Goal: Task Accomplishment & Management: Use online tool/utility

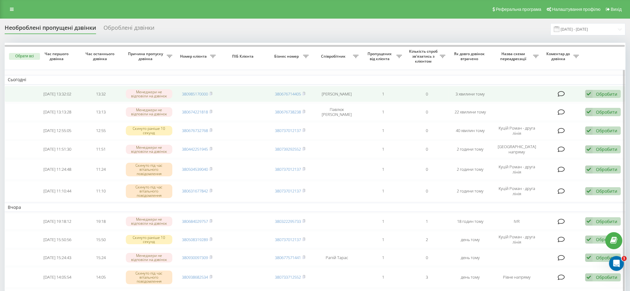
click at [600, 94] on div "Обробити" at bounding box center [606, 94] width 21 height 6
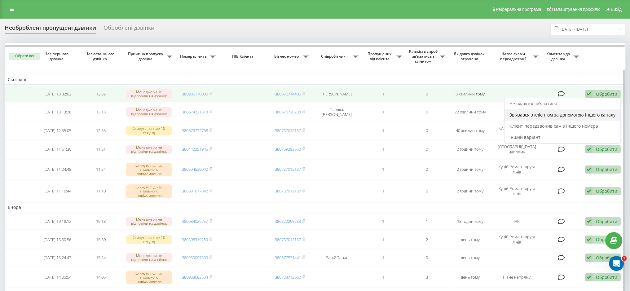
click at [577, 116] on span "Зв'язався з клієнтом за допомогою іншого каналу" at bounding box center [562, 115] width 106 height 6
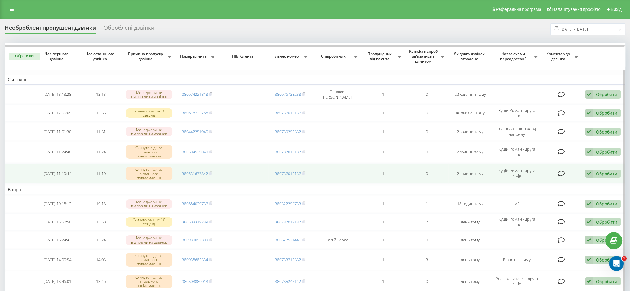
click at [612, 173] on div "Обробити" at bounding box center [606, 174] width 21 height 6
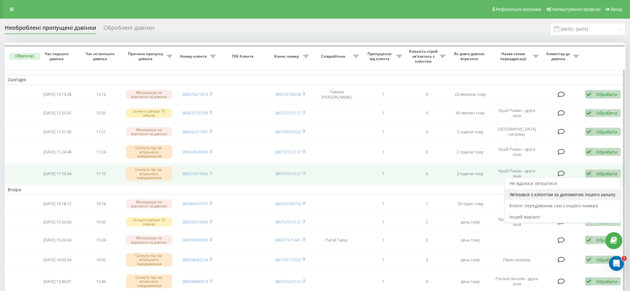
click at [583, 193] on span "Зв'язався з клієнтом за допомогою іншого каналу" at bounding box center [562, 194] width 106 height 6
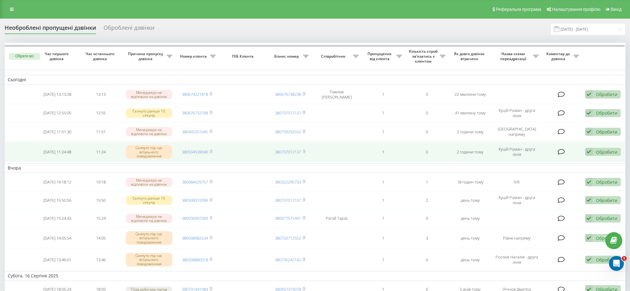
click at [607, 152] on div "Обробити" at bounding box center [606, 152] width 21 height 6
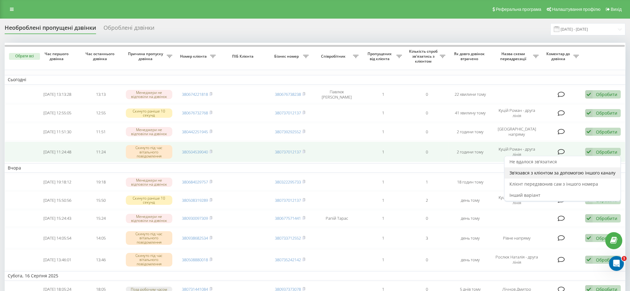
click at [585, 173] on span "Зв'язався з клієнтом за допомогою іншого каналу" at bounding box center [562, 173] width 106 height 6
